Goal: Information Seeking & Learning: Check status

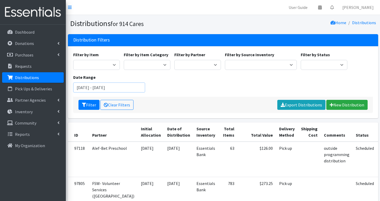
click at [105, 90] on input "August 10, 2025 - November 10, 2025" at bounding box center [109, 88] width 72 height 10
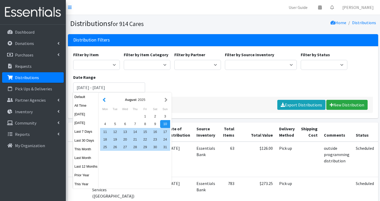
click at [105, 103] on button "button" at bounding box center [104, 100] width 6 height 7
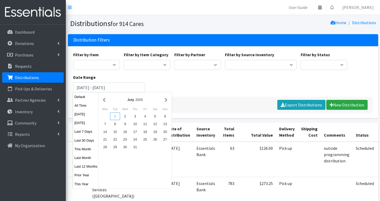
click at [114, 115] on div "1" at bounding box center [115, 117] width 10 height 8
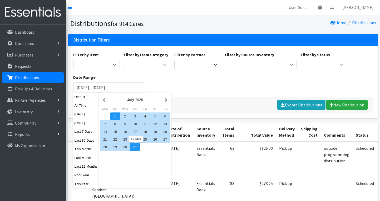
click at [136, 145] on div "31" at bounding box center [135, 147] width 10 height 8
type input "July 1, 2025 - July 31, 2025"
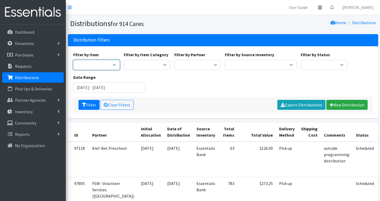
click at [108, 67] on select "11+ Hygiene Kit 2-5 Hygiene Kit 6-10 Hygiene Kit Baby Bank Baby Count Baby Carr…" at bounding box center [96, 65] width 47 height 10
select select "14765"
click at [91, 106] on button "Filter" at bounding box center [88, 105] width 21 height 10
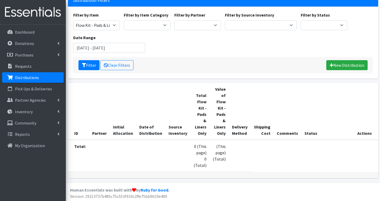
scroll to position [39, 0]
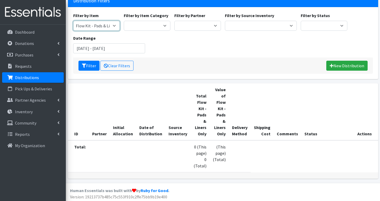
click at [102, 27] on select "11+ Hygiene Kit 2-5 Hygiene Kit 6-10 Hygiene Kit Baby Bank Baby Count Baby Carr…" at bounding box center [96, 26] width 47 height 10
select select "10571"
click at [91, 66] on button "Filter" at bounding box center [88, 66] width 21 height 10
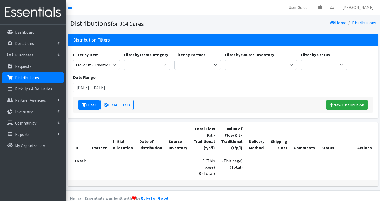
scroll to position [9, 0]
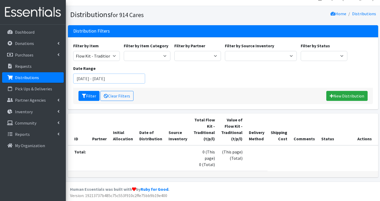
click at [95, 80] on input "[DATE] - [DATE]" at bounding box center [109, 79] width 72 height 10
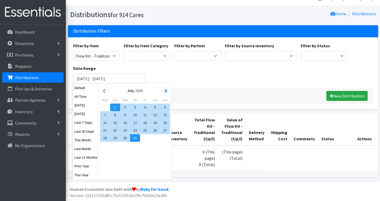
click at [165, 91] on button "button" at bounding box center [166, 91] width 6 height 7
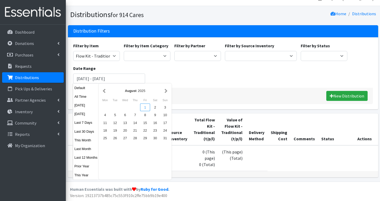
click at [145, 106] on div "1" at bounding box center [145, 108] width 10 height 8
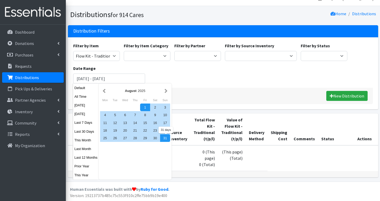
click at [168, 140] on div "31" at bounding box center [165, 139] width 10 height 8
type input "[DATE] - [DATE]"
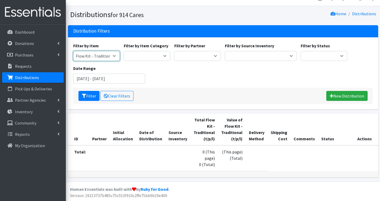
click at [99, 57] on select "11+ Hygiene Kit 2-5 Hygiene Kit 6-10 Hygiene Kit Baby Bank Baby Count Baby Carr…" at bounding box center [96, 56] width 47 height 10
click at [86, 97] on button "Filter" at bounding box center [88, 96] width 21 height 10
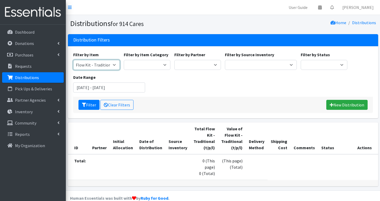
click at [99, 63] on select "11+ Hygiene Kit 2-5 Hygiene Kit 6-10 Hygiene Kit Baby Bank Baby Count Baby Carr…" at bounding box center [96, 65] width 47 height 10
select select "14765"
click at [91, 107] on button "Filter" at bounding box center [88, 105] width 21 height 10
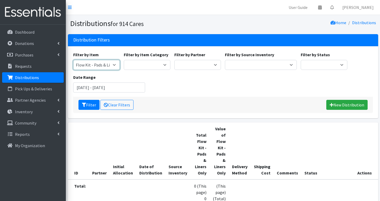
click at [101, 63] on select "11+ Hygiene Kit 2-5 Hygiene Kit 6-10 Hygiene Kit Baby Bank Baby Count Baby Carr…" at bounding box center [96, 65] width 47 height 10
select select "5226"
click at [92, 105] on button "Filter" at bounding box center [88, 105] width 21 height 10
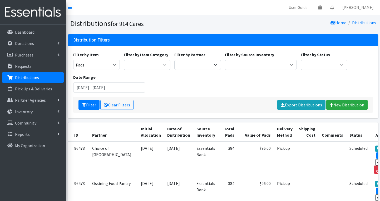
click at [93, 59] on div "Filter by Item 11+ Hygiene Kit 2-5 Hygiene Kit 6-10 Hygiene Kit Baby Bank Baby …" at bounding box center [96, 61] width 51 height 18
click at [91, 65] on select "11+ Hygiene Kit 2-5 Hygiene Kit 6-10 Hygiene Kit Baby Bank Baby Count Baby Carr…" at bounding box center [96, 65] width 47 height 10
select select "5213"
click at [89, 107] on button "Filter" at bounding box center [88, 105] width 21 height 10
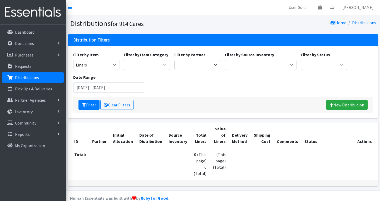
scroll to position [15, 0]
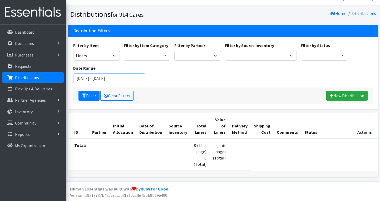
click at [100, 73] on input "[DATE] - [DATE]" at bounding box center [109, 78] width 72 height 10
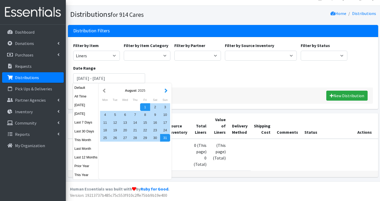
click at [167, 87] on button "button" at bounding box center [166, 90] width 6 height 7
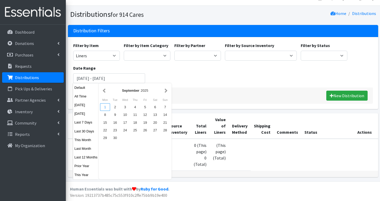
click at [105, 103] on div "1" at bounding box center [105, 107] width 10 height 8
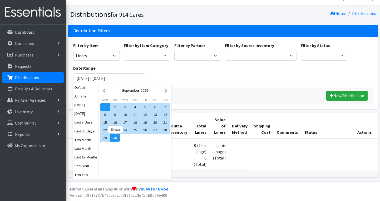
click at [118, 134] on div "30" at bounding box center [115, 138] width 10 height 8
type input "[DATE] - [DATE]"
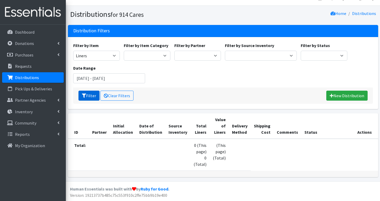
click at [91, 92] on button "Filter" at bounding box center [88, 96] width 21 height 10
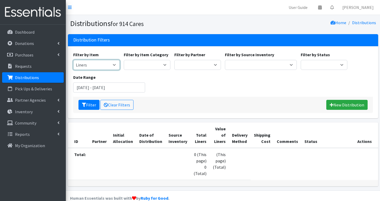
click at [95, 65] on select "11+ Hygiene Kit 2-5 Hygiene Kit 6-10 Hygiene Kit Baby Bank Baby Count Baby Carr…" at bounding box center [96, 65] width 47 height 10
select select "5226"
click at [91, 110] on button "Filter" at bounding box center [88, 105] width 21 height 10
click at [105, 87] on input "September 1, 2025 - September 30, 2025" at bounding box center [109, 88] width 72 height 10
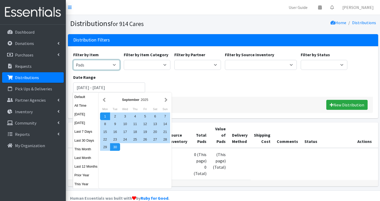
click at [98, 65] on select "11+ Hygiene Kit 2-5 Hygiene Kit 6-10 Hygiene Kit Baby Bank Baby Count Baby Carr…" at bounding box center [96, 65] width 47 height 10
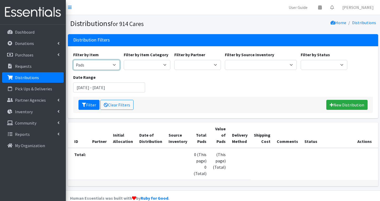
select select "5198"
click at [88, 103] on button "Filter" at bounding box center [88, 105] width 21 height 10
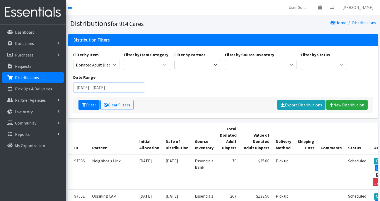
click at [106, 84] on input "September 1, 2025 - September 30, 2025" at bounding box center [109, 88] width 72 height 10
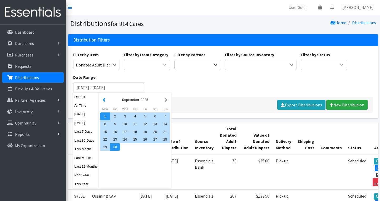
click at [104, 98] on button "button" at bounding box center [104, 100] width 6 height 7
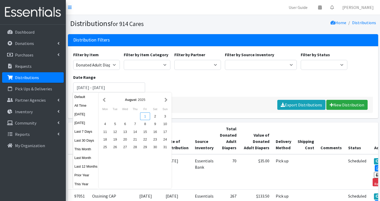
click at [142, 115] on div "1" at bounding box center [145, 117] width 10 height 8
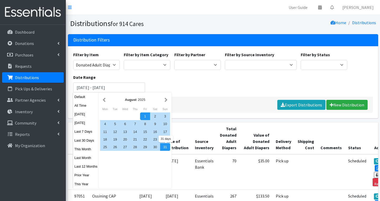
click at [166, 146] on div "31" at bounding box center [165, 147] width 10 height 8
type input "[DATE] - [DATE]"
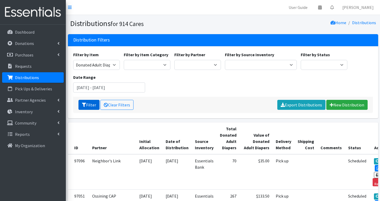
click at [88, 103] on button "Filter" at bounding box center [88, 105] width 21 height 10
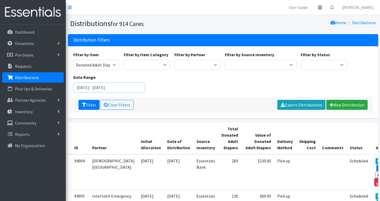
click at [113, 90] on input "[DATE] - [DATE]" at bounding box center [109, 88] width 72 height 10
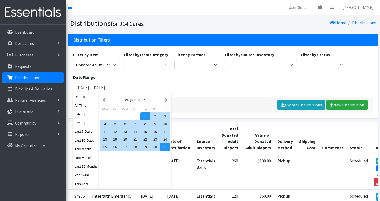
click at [105, 103] on div "[DATE]" at bounding box center [135, 100] width 70 height 12
click at [102, 98] on button "button" at bounding box center [104, 100] width 6 height 7
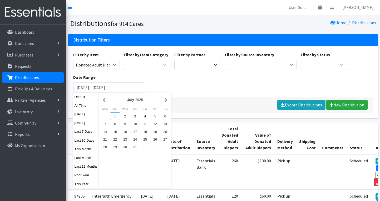
click at [116, 117] on div "1" at bounding box center [115, 117] width 10 height 8
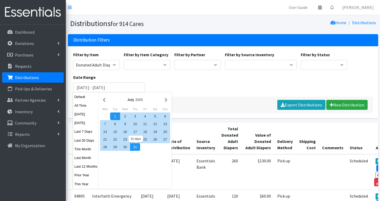
click at [136, 149] on div "31" at bounding box center [135, 147] width 10 height 8
type input "[DATE] - [DATE]"
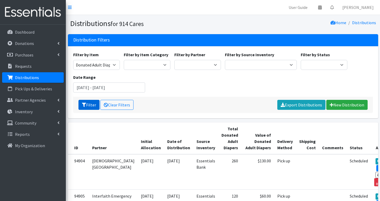
click at [88, 105] on button "Filter" at bounding box center [88, 105] width 21 height 10
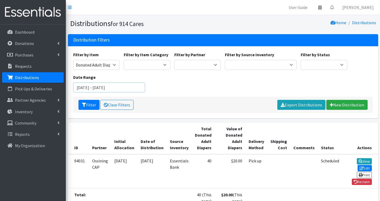
click at [100, 86] on input "[DATE] - [DATE]" at bounding box center [109, 88] width 72 height 10
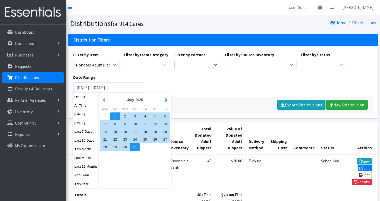
click at [165, 100] on button "button" at bounding box center [166, 100] width 6 height 7
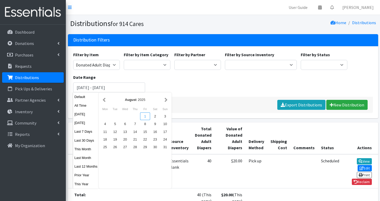
click at [146, 116] on div "1" at bounding box center [145, 117] width 10 height 8
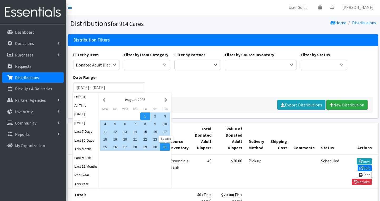
click at [165, 147] on div "31" at bounding box center [165, 147] width 10 height 8
type input "[DATE] - [DATE]"
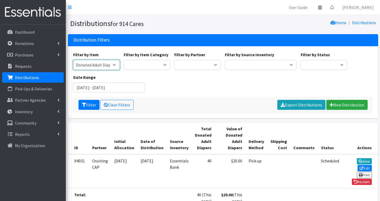
click at [94, 65] on select "11+ Hygiene Kit 2-5 Hygiene Kit 6-10 Hygiene Kit Baby Bank Baby Count Baby Carr…" at bounding box center [96, 65] width 47 height 10
select select "14713"
click at [88, 102] on button "Filter" at bounding box center [88, 105] width 21 height 10
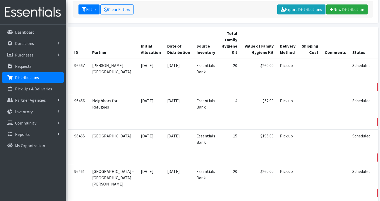
scroll to position [37, 0]
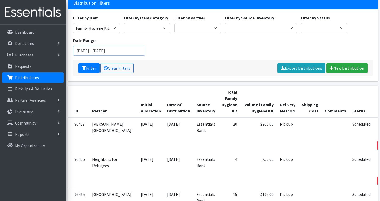
click at [98, 52] on input "[DATE] - [DATE]" at bounding box center [109, 51] width 72 height 10
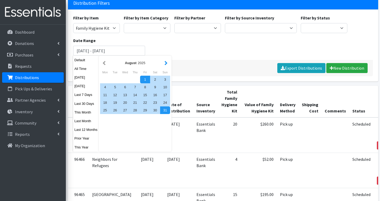
click at [167, 64] on button "button" at bounding box center [166, 63] width 6 height 7
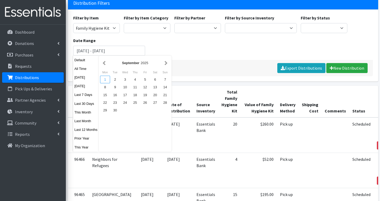
click at [108, 81] on div "1" at bounding box center [105, 80] width 10 height 8
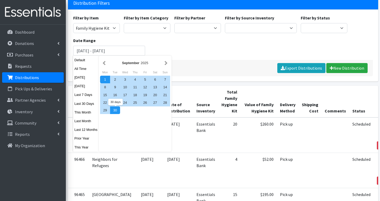
click at [113, 110] on div "30" at bounding box center [115, 111] width 10 height 8
type input "[DATE] - [DATE]"
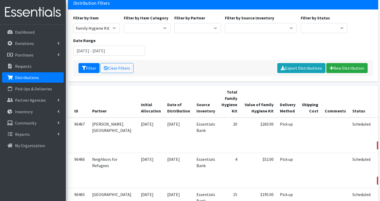
click at [83, 75] on div "Filter Clear Filters Export Distributions New Distribution" at bounding box center [223, 68] width 300 height 16
click at [88, 70] on button "Filter" at bounding box center [88, 68] width 21 height 10
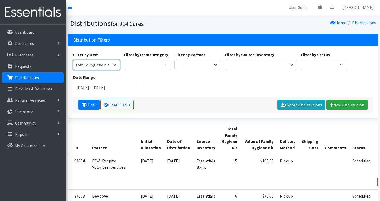
click at [104, 64] on select "11+ Hygiene Kit 2-5 Hygiene Kit 6-10 Hygiene Kit Baby Bank Baby Count Baby Carr…" at bounding box center [96, 65] width 47 height 10
select select "10591"
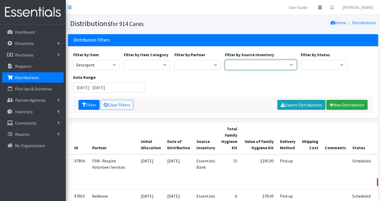
click at [240, 61] on select "Baby Bank Camp Clothing Plus Essentials Bank Westchester Reads" at bounding box center [261, 65] width 72 height 10
select select "305"
click at [88, 105] on button "Filter" at bounding box center [88, 105] width 21 height 10
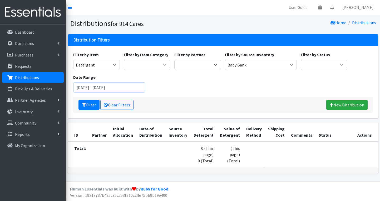
click at [108, 86] on input "[DATE] - [DATE]" at bounding box center [109, 88] width 72 height 10
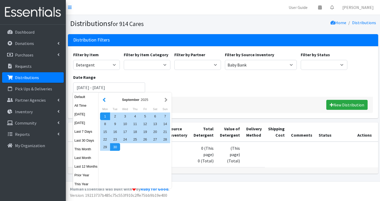
click at [107, 100] on button "button" at bounding box center [104, 100] width 6 height 7
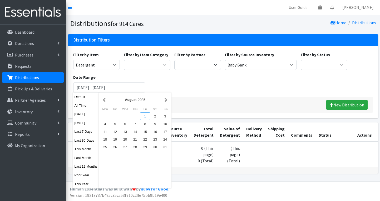
click at [147, 116] on div "1" at bounding box center [145, 117] width 10 height 8
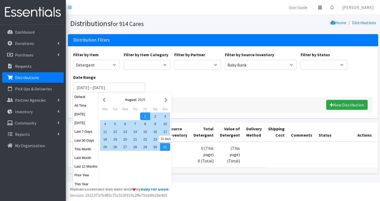
click at [164, 150] on div "31" at bounding box center [165, 147] width 10 height 8
type input "August 1, 2025 - August 31, 2025"
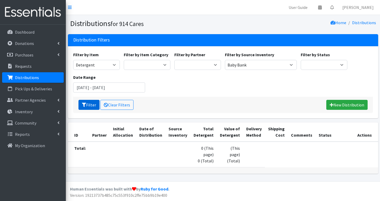
click at [92, 105] on button "Filter" at bounding box center [88, 105] width 21 height 10
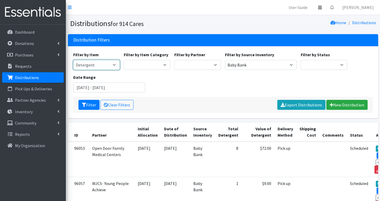
click at [111, 67] on select "11+ Hygiene Kit 2-5 Hygiene Kit 6-10 Hygiene Kit Baby Bank Baby Count Baby Carr…" at bounding box center [96, 65] width 47 height 10
select select "10574"
click at [86, 107] on button "Filter" at bounding box center [88, 105] width 21 height 10
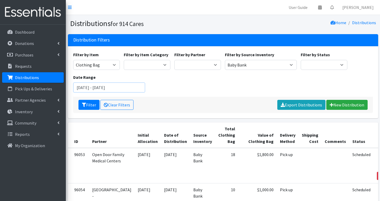
click at [103, 88] on input "August 1, 2025 - August 31, 2025" at bounding box center [109, 88] width 72 height 10
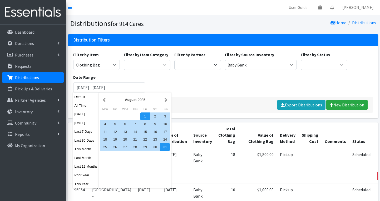
click at [163, 99] on div "August 2025" at bounding box center [135, 99] width 56 height 5
click at [166, 100] on button "button" at bounding box center [166, 100] width 6 height 7
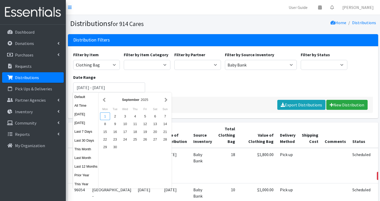
click at [105, 116] on div "1" at bounding box center [105, 117] width 10 height 8
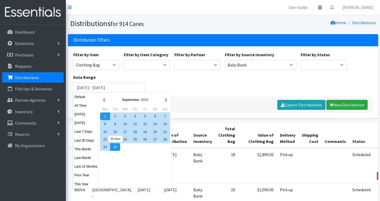
click at [114, 148] on div "30" at bounding box center [115, 147] width 10 height 8
type input "[DATE] - [DATE]"
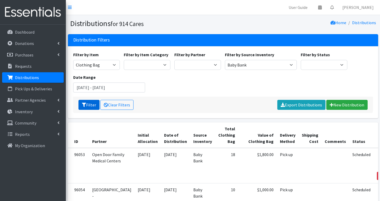
click at [90, 106] on button "Filter" at bounding box center [88, 105] width 21 height 10
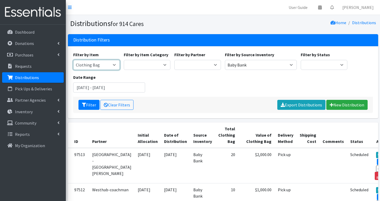
click at [103, 64] on select "11+ Hygiene Kit 2-5 Hygiene Kit 6-10 Hygiene Kit Baby Bank Baby Count Baby Carr…" at bounding box center [96, 65] width 47 height 10
select select "10573"
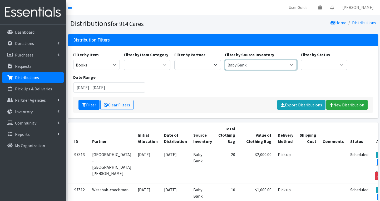
click at [251, 64] on select "Baby Bank Camp Clothing Plus Essentials Bank Westchester Reads" at bounding box center [261, 65] width 72 height 10
select select "207"
click at [85, 107] on button "Filter" at bounding box center [88, 105] width 21 height 10
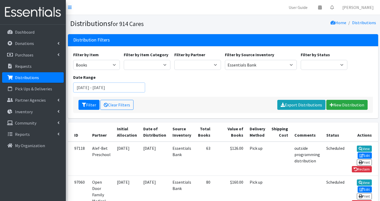
click at [94, 86] on input "[DATE] - [DATE]" at bounding box center [109, 88] width 72 height 10
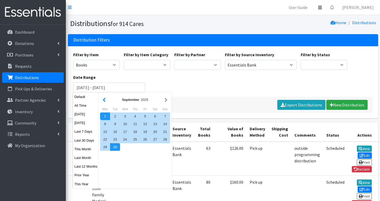
click at [105, 100] on button "button" at bounding box center [104, 100] width 6 height 7
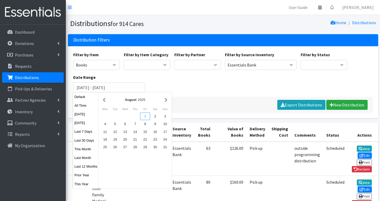
click at [145, 115] on div "1" at bounding box center [145, 117] width 10 height 8
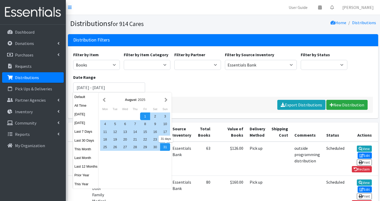
click at [168, 146] on div "31" at bounding box center [165, 147] width 10 height 8
type input "[DATE] - [DATE]"
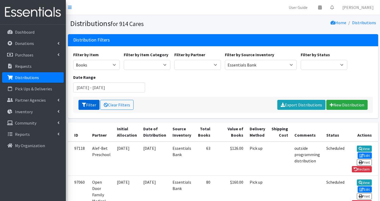
click at [81, 102] on button "Filter" at bounding box center [88, 105] width 21 height 10
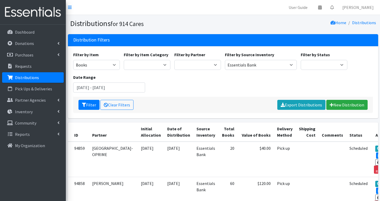
click at [244, 70] on div "Filter by Item 11+ Hygiene Kit 2-5 Hygiene Kit 6-10 Hygiene Kit Baby Bank Baby …" at bounding box center [223, 74] width 304 height 45
click at [241, 61] on select "Baby Bank Camp Clothing Plus Essentials Bank Westchester Reads" at bounding box center [261, 65] width 72 height 10
select select "305"
click at [108, 71] on div "Filter by Item 11+ Hygiene Kit 2-5 Hygiene Kit 6-10 Hygiene Kit Baby Bank Baby …" at bounding box center [223, 74] width 304 height 45
click at [99, 67] on select "11+ Hygiene Kit 2-5 Hygiene Kit 6-10 Hygiene Kit Baby Bank Baby Count Baby Carr…" at bounding box center [96, 65] width 47 height 10
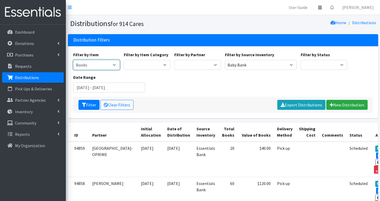
select select "10657"
click at [92, 102] on button "Filter" at bounding box center [88, 105] width 21 height 10
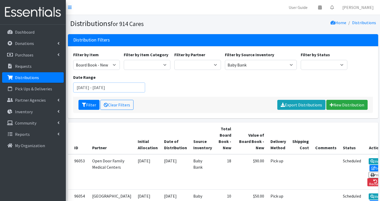
click at [111, 90] on input "[DATE] - [DATE]" at bounding box center [109, 88] width 72 height 10
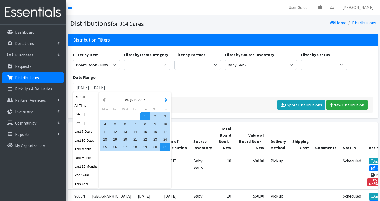
click at [166, 100] on button "button" at bounding box center [166, 100] width 6 height 7
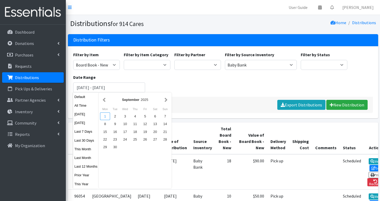
click at [103, 116] on div "1" at bounding box center [105, 117] width 10 height 8
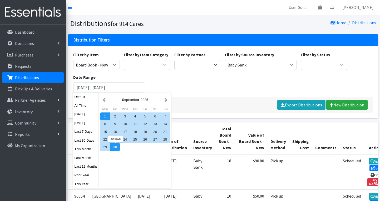
click at [118, 149] on div "30" at bounding box center [115, 147] width 10 height 8
type input "[DATE] - [DATE]"
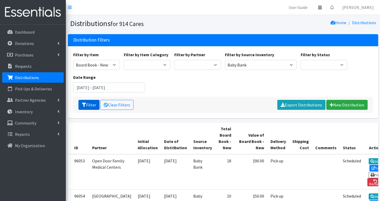
click at [89, 102] on button "Filter" at bounding box center [88, 105] width 21 height 10
click at [102, 88] on input "September 1, 2025 - September 30, 2025" at bounding box center [109, 88] width 72 height 10
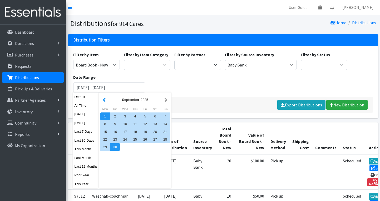
click at [103, 99] on button "button" at bounding box center [104, 100] width 6 height 7
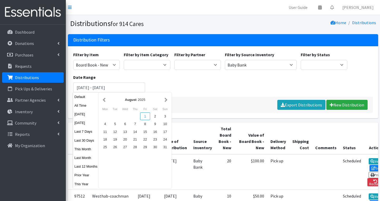
click at [147, 115] on div "1" at bounding box center [145, 117] width 10 height 8
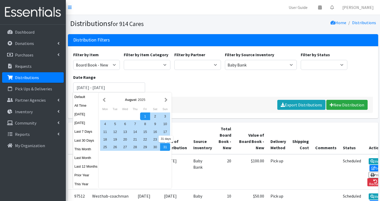
click at [165, 147] on div "31" at bounding box center [165, 147] width 10 height 8
type input "[DATE] - [DATE]"
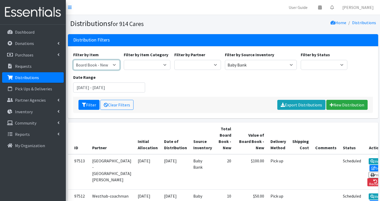
click at [100, 65] on select "11+ Hygiene Kit 2-5 Hygiene Kit 6-10 Hygiene Kit Baby Bank Baby Count Baby Carr…" at bounding box center [96, 65] width 47 height 10
click at [102, 64] on select "11+ Hygiene Kit 2-5 Hygiene Kit 6-10 Hygiene Kit Baby Bank Baby Count Baby Carr…" at bounding box center [96, 65] width 47 height 10
select select "10578"
click at [89, 105] on button "Filter" at bounding box center [88, 105] width 21 height 10
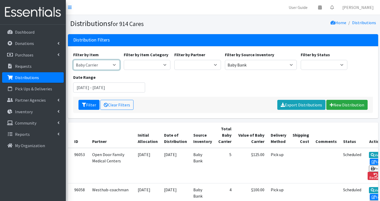
click at [102, 67] on select "11+ Hygiene Kit 2-5 Hygiene Kit 6-10 Hygiene Kit Baby Bank Baby Count Baby Carr…" at bounding box center [96, 65] width 47 height 10
select select "10577"
click at [91, 111] on div "Filter Clear Filters Export Distributions New Distribution" at bounding box center [223, 105] width 300 height 16
click at [90, 106] on button "Filter" at bounding box center [88, 105] width 21 height 10
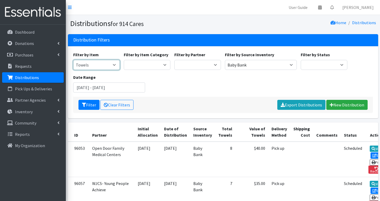
click at [102, 66] on select "11+ Hygiene Kit 2-5 Hygiene Kit 6-10 Hygiene Kit Baby Bank Baby Count Baby Carr…" at bounding box center [96, 65] width 47 height 10
select select "10579"
click at [84, 105] on icon "submit" at bounding box center [84, 105] width 4 height 4
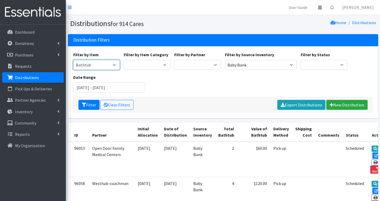
click at [94, 68] on select "11+ Hygiene Kit 2-5 Hygiene Kit 6-10 Hygiene Kit Baby Bank Baby Count Baby Carr…" at bounding box center [96, 65] width 47 height 10
select select "10575"
click at [83, 106] on icon "submit" at bounding box center [84, 105] width 4 height 4
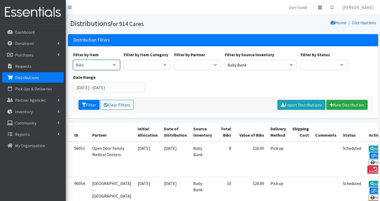
click at [99, 64] on select "11+ Hygiene Kit 2-5 Hygiene Kit 6-10 Hygiene Kit Baby Bank Baby Count Baby Carr…" at bounding box center [96, 65] width 47 height 10
select select "10596"
click at [93, 104] on button "Filter" at bounding box center [88, 105] width 21 height 10
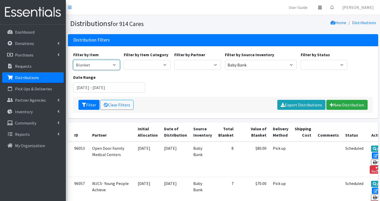
click at [87, 63] on select "11+ Hygiene Kit 2-5 Hygiene Kit 6-10 Hygiene Kit Baby Bank Baby Count Baby Carr…" at bounding box center [96, 65] width 47 height 10
select select "10576"
click at [86, 106] on button "Filter" at bounding box center [88, 105] width 21 height 10
click at [95, 66] on select "11+ Hygiene Kit 2-5 Hygiene Kit 6-10 Hygiene Kit Baby Bank Baby Count Baby Carr…" at bounding box center [96, 65] width 47 height 10
click at [97, 67] on select "11+ Hygiene Kit 2-5 Hygiene Kit 6-10 Hygiene Kit Baby Bank Baby Count Baby Carr…" at bounding box center [96, 65] width 47 height 10
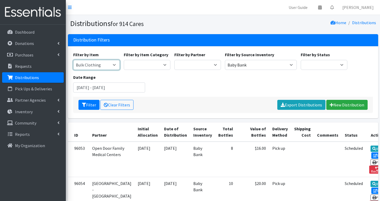
select select "10583"
click at [85, 104] on icon "submit" at bounding box center [84, 105] width 4 height 4
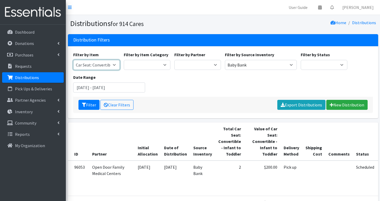
click at [98, 64] on select "11+ Hygiene Kit 2-5 Hygiene Kit 6-10 Hygiene Kit Baby Bank Baby Count Baby Carr…" at bounding box center [96, 65] width 47 height 10
select select "10586"
click at [87, 104] on button "Filter" at bounding box center [88, 105] width 21 height 10
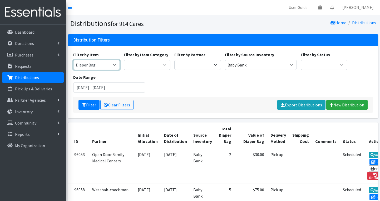
click at [111, 68] on select "11+ Hygiene Kit 2-5 Hygiene Kit 6-10 Hygiene Kit Baby Bank Baby Count Baby Carr…" at bounding box center [96, 65] width 47 height 10
select select "11224"
click at [91, 102] on button "Filter" at bounding box center [88, 105] width 21 height 10
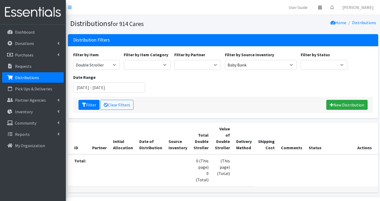
scroll to position [15, 0]
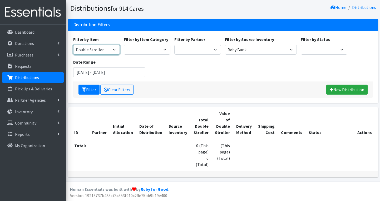
click at [100, 50] on select "11+ Hygiene Kit 2-5 Hygiene Kit 6-10 Hygiene Kit Baby Bank Baby Count Baby Carr…" at bounding box center [96, 50] width 47 height 10
select select "13582"
click at [86, 89] on icon "submit" at bounding box center [84, 90] width 4 height 4
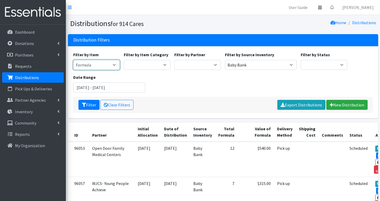
click at [107, 64] on select "11+ Hygiene Kit 2-5 Hygiene Kit 6-10 Hygiene Kit Baby Bank Baby Count Baby Carr…" at bounding box center [96, 65] width 47 height 10
select select "10646"
click at [91, 102] on button "Filter" at bounding box center [88, 105] width 21 height 10
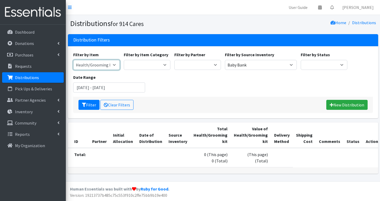
click at [94, 66] on select "11+ Hygiene Kit 2-5 Hygiene Kit 6-10 Hygiene Kit Baby Bank Baby Count Baby Carr…" at bounding box center [96, 65] width 47 height 10
select select "10580"
click at [90, 103] on button "Filter" at bounding box center [88, 105] width 21 height 10
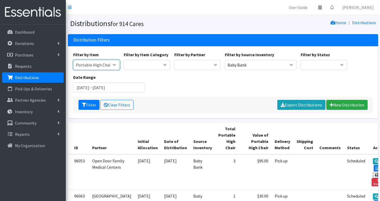
click at [106, 68] on select "11+ Hygiene Kit 2-5 Hygiene Kit 6-10 Hygiene Kit Baby Bank Baby Count Baby Carr…" at bounding box center [96, 65] width 47 height 10
select select "10581"
click at [91, 103] on button "Filter" at bounding box center [88, 105] width 21 height 10
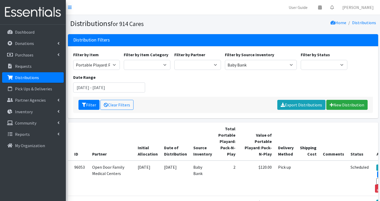
click at [101, 70] on div "Filter by Item 11+ Hygiene Kit 2-5 Hygiene Kit 6-10 Hygiene Kit Baby Bank Baby …" at bounding box center [223, 74] width 304 height 45
click at [92, 65] on select "11+ Hygiene Kit 2-5 Hygiene Kit 6-10 Hygiene Kit Baby Bank Baby Count Baby Carr…" at bounding box center [96, 65] width 47 height 10
select select "10585"
click at [91, 105] on button "Filter" at bounding box center [88, 105] width 21 height 10
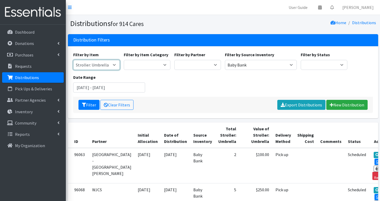
click at [102, 66] on select "11+ Hygiene Kit 2-5 Hygiene Kit 6-10 Hygiene Kit Baby Bank Baby Count Baby Carr…" at bounding box center [96, 65] width 47 height 10
select select "10582"
click at [86, 107] on icon "submit" at bounding box center [84, 105] width 4 height 4
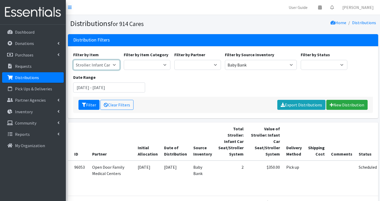
click at [103, 66] on select "11+ Hygiene Kit 2-5 Hygiene Kit 6-10 Hygiene Kit Baby Bank Baby Count Baby Carr…" at bounding box center [96, 65] width 47 height 10
select select "5219"
click at [90, 108] on button "Filter" at bounding box center [88, 105] width 21 height 10
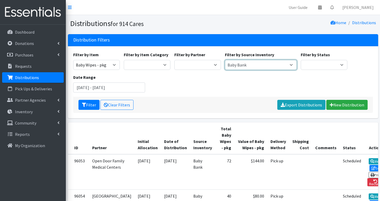
click at [246, 67] on select "Baby Bank Camp Clothing Plus Essentials Bank Westchester Reads" at bounding box center [261, 65] width 72 height 10
select select "207"
click at [86, 107] on icon "submit" at bounding box center [84, 105] width 4 height 4
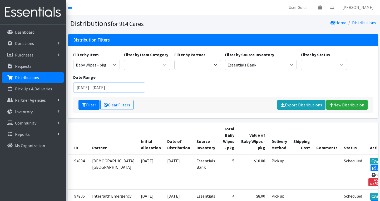
click at [96, 88] on input "[DATE] - [DATE]" at bounding box center [109, 88] width 72 height 10
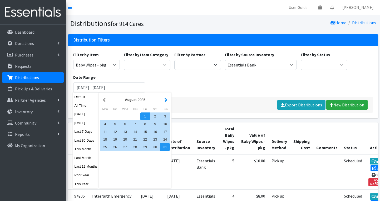
click at [166, 99] on button "button" at bounding box center [166, 100] width 6 height 7
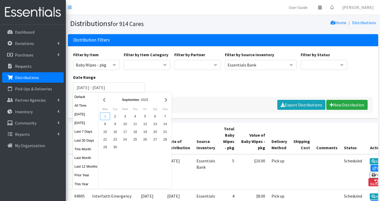
click at [106, 117] on div "1" at bounding box center [105, 117] width 10 height 8
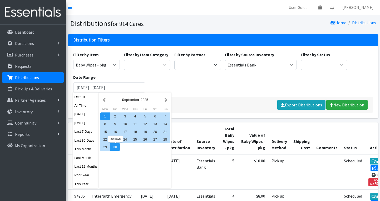
click at [116, 149] on div "30" at bounding box center [115, 147] width 10 height 8
type input "[DATE] - [DATE]"
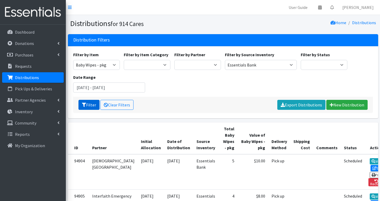
click at [92, 107] on button "Filter" at bounding box center [88, 105] width 21 height 10
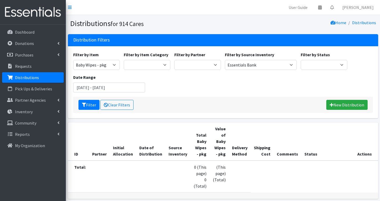
scroll to position [28, 0]
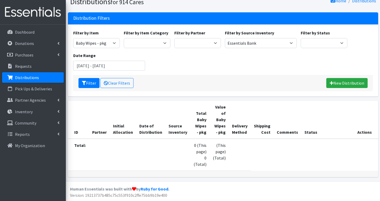
click at [251, 42] on div "Filter by Item 11+ Hygiene Kit 2-5 Hygiene Kit 6-10 Hygiene Kit Baby Bank Baby …" at bounding box center [223, 52] width 304 height 45
click at [253, 39] on select "Baby Bank Camp Clothing Plus Essentials Bank Westchester Reads" at bounding box center [261, 43] width 72 height 10
select select "305"
click at [89, 79] on button "Filter" at bounding box center [88, 83] width 21 height 10
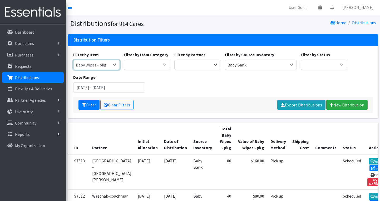
click at [99, 65] on select "11+ Hygiene Kit 2-5 Hygiene Kit 6-10 Hygiene Kit Baby Bank Baby Count Baby Carr…" at bounding box center [96, 65] width 47 height 10
click at [104, 68] on select "11+ Hygiene Kit 2-5 Hygiene Kit 6-10 Hygiene Kit Baby Bank Baby Count Baby Carr…" at bounding box center [96, 65] width 47 height 10
select select "10582"
click at [86, 102] on button "Filter" at bounding box center [88, 105] width 21 height 10
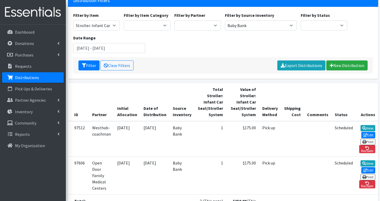
scroll to position [22, 0]
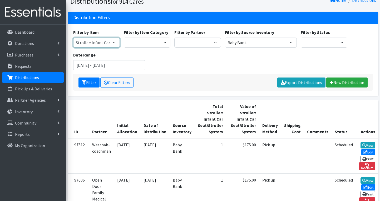
click at [95, 43] on select "11+ Hygiene Kit 2-5 Hygiene Kit 6-10 Hygiene Kit Baby Bank Baby Count Baby Carr…" at bounding box center [96, 43] width 47 height 10
select select "10584"
click at [90, 87] on button "Filter" at bounding box center [88, 83] width 21 height 10
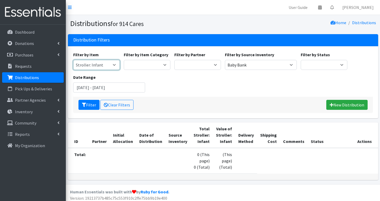
click at [93, 60] on select "11+ Hygiene Kit 2-5 Hygiene Kit 6-10 Hygiene Kit Baby Bank Baby Count Baby Carr…" at bounding box center [96, 65] width 47 height 10
select select "10585"
click at [90, 107] on button "Filter" at bounding box center [88, 105] width 21 height 10
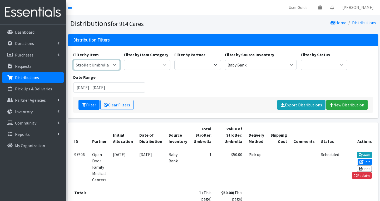
click at [89, 67] on select "11+ Hygiene Kit 2-5 Hygiene Kit 6-10 Hygiene Kit Baby Bank Baby Count Baby Carr…" at bounding box center [96, 65] width 47 height 10
select select "10581"
click at [85, 109] on button "Filter" at bounding box center [88, 105] width 21 height 10
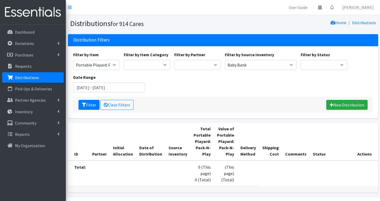
scroll to position [15, 0]
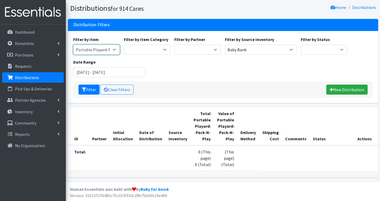
click at [102, 51] on select "11+ Hygiene Kit 2-5 Hygiene Kit 6-10 Hygiene Kit Baby Bank Baby Count Baby Carr…" at bounding box center [96, 50] width 47 height 10
select select "10580"
click at [87, 90] on button "Filter" at bounding box center [88, 90] width 21 height 10
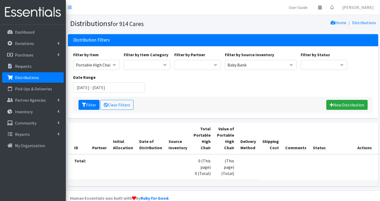
scroll to position [9, 0]
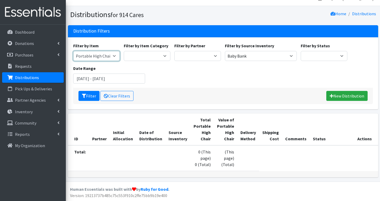
click at [100, 54] on select "11+ Hygiene Kit 2-5 Hygiene Kit 6-10 Hygiene Kit Baby Bank Baby Count Baby Carr…" at bounding box center [96, 56] width 47 height 10
select select "10590"
click at [84, 97] on icon "submit" at bounding box center [84, 96] width 4 height 4
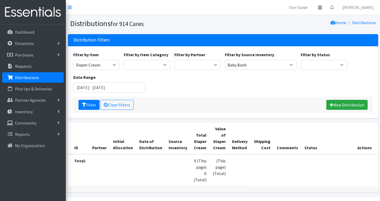
scroll to position [15, 0]
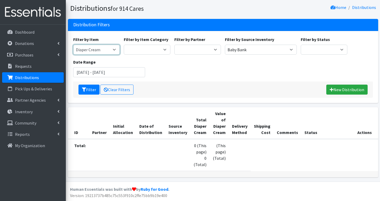
click at [98, 51] on select "11+ Hygiene Kit 2-5 Hygiene Kit 6-10 Hygiene Kit Baby Bank Baby Count Baby Carr…" at bounding box center [96, 50] width 47 height 10
select select "5225"
click at [87, 92] on button "Filter" at bounding box center [88, 90] width 21 height 10
